Goal: Complete application form

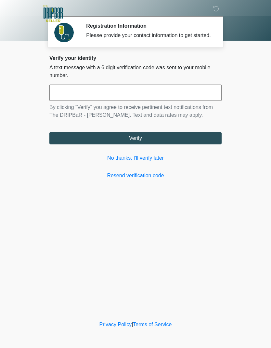
click at [154, 162] on link "No thanks, I'll verify later" at bounding box center [135, 158] width 172 height 8
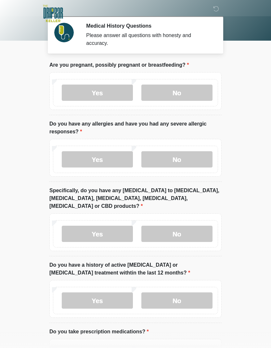
click at [188, 90] on label "No" at bounding box center [176, 92] width 71 height 16
click at [191, 160] on label "No" at bounding box center [176, 159] width 71 height 16
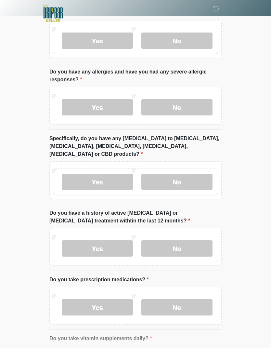
scroll to position [52, 0]
click at [207, 173] on label "No" at bounding box center [176, 181] width 71 height 16
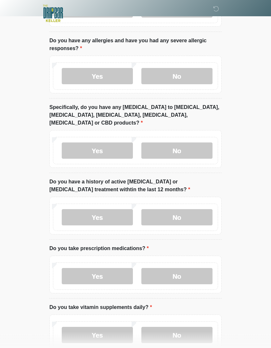
scroll to position [84, 0]
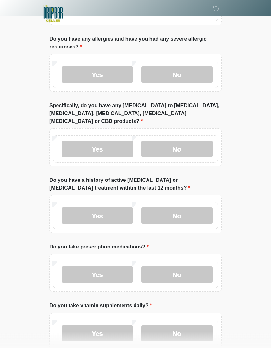
click at [201, 208] on label "No" at bounding box center [176, 216] width 71 height 16
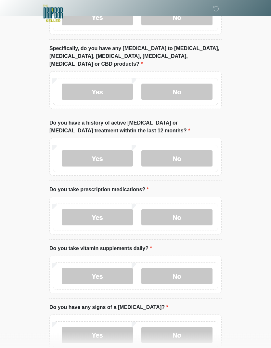
scroll to position [145, 0]
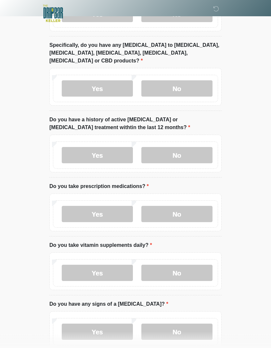
click at [78, 206] on label "Yes" at bounding box center [97, 214] width 71 height 16
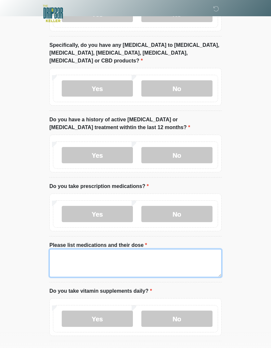
click at [143, 249] on textarea "Please list medications and their dose" at bounding box center [135, 263] width 172 height 28
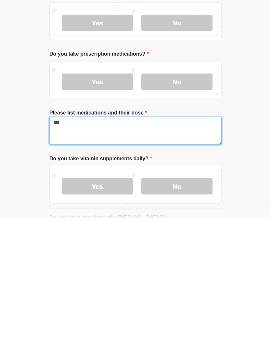
type textarea "***"
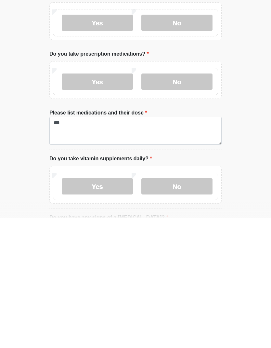
click at [182, 308] on label "No" at bounding box center [176, 316] width 71 height 16
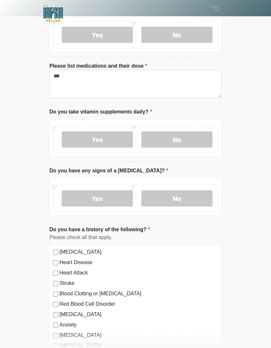
scroll to position [324, 0]
click at [192, 191] on label "No" at bounding box center [176, 198] width 71 height 16
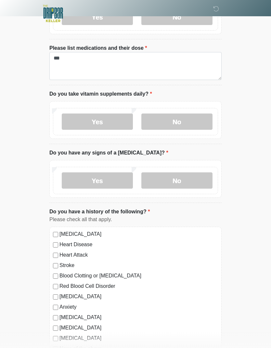
scroll to position [376, 0]
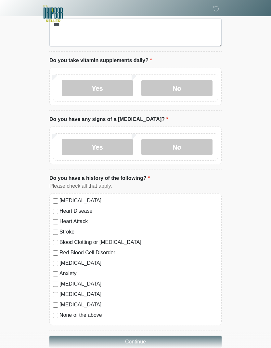
click at [65, 335] on button "Continue" at bounding box center [135, 341] width 172 height 12
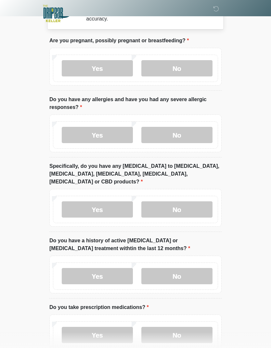
scroll to position [0, 0]
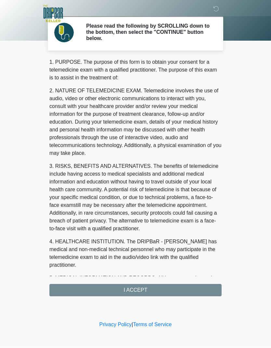
click at [61, 290] on div "1. PURPOSE. The purpose of this form is to obtain your consent for a telemedici…" at bounding box center [135, 177] width 172 height 238
click at [154, 284] on div "1. PURPOSE. The purpose of this form is to obtain your consent for a telemedici…" at bounding box center [135, 177] width 172 height 238
click at [146, 288] on div "1. PURPOSE. The purpose of this form is to obtain your consent for a telemedici…" at bounding box center [135, 177] width 172 height 238
click at [179, 182] on p "3. RISKS, BENEFITS AND ALTERNATIVES. The benefits of telemedicine include havin…" at bounding box center [135, 197] width 172 height 70
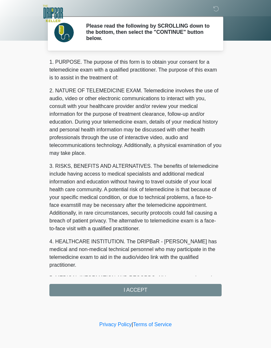
click at [160, 291] on div "1. PURPOSE. The purpose of this form is to obtain your consent for a telemedici…" at bounding box center [135, 177] width 172 height 238
click at [152, 276] on div "1. PURPOSE. The purpose of this form is to obtain your consent for a telemedici…" at bounding box center [135, 177] width 172 height 238
click at [140, 289] on div "1. PURPOSE. The purpose of this form is to obtain your consent for a telemedici…" at bounding box center [135, 177] width 172 height 238
click at [126, 283] on div "1. PURPOSE. The purpose of this form is to obtain your consent for a telemedici…" at bounding box center [135, 177] width 172 height 238
click at [131, 291] on div "1. PURPOSE. The purpose of this form is to obtain your consent for a telemedici…" at bounding box center [135, 177] width 172 height 238
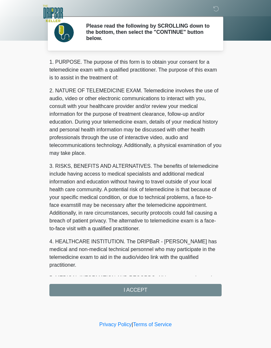
click at [131, 291] on div "1. PURPOSE. The purpose of this form is to obtain your consent for a telemedici…" at bounding box center [135, 177] width 172 height 238
click at [149, 288] on div "1. PURPOSE. The purpose of this form is to obtain your consent for a telemedici…" at bounding box center [135, 177] width 172 height 238
click at [88, 293] on div "1. PURPOSE. The purpose of this form is to obtain your consent for a telemedici…" at bounding box center [135, 177] width 172 height 238
click at [92, 290] on div "1. PURPOSE. The purpose of this form is to obtain your consent for a telemedici…" at bounding box center [135, 177] width 172 height 238
click at [96, 290] on div "1. PURPOSE. The purpose of this form is to obtain your consent for a telemedici…" at bounding box center [135, 177] width 172 height 238
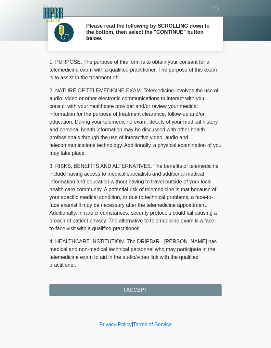
click at [94, 283] on div "1. PURPOSE. The purpose of this form is to obtain your consent for a telemedici…" at bounding box center [135, 177] width 172 height 238
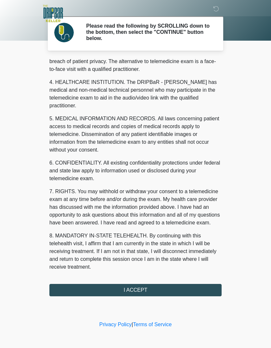
scroll to position [159, 0]
click at [149, 294] on button "I ACCEPT" at bounding box center [135, 290] width 172 height 12
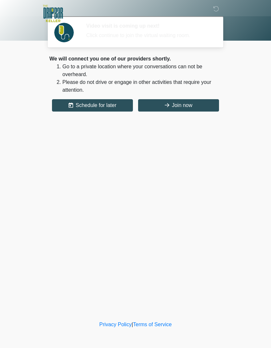
scroll to position [0, 0]
click at [201, 107] on button "Join now" at bounding box center [178, 105] width 81 height 12
